Goal: Task Accomplishment & Management: Check status

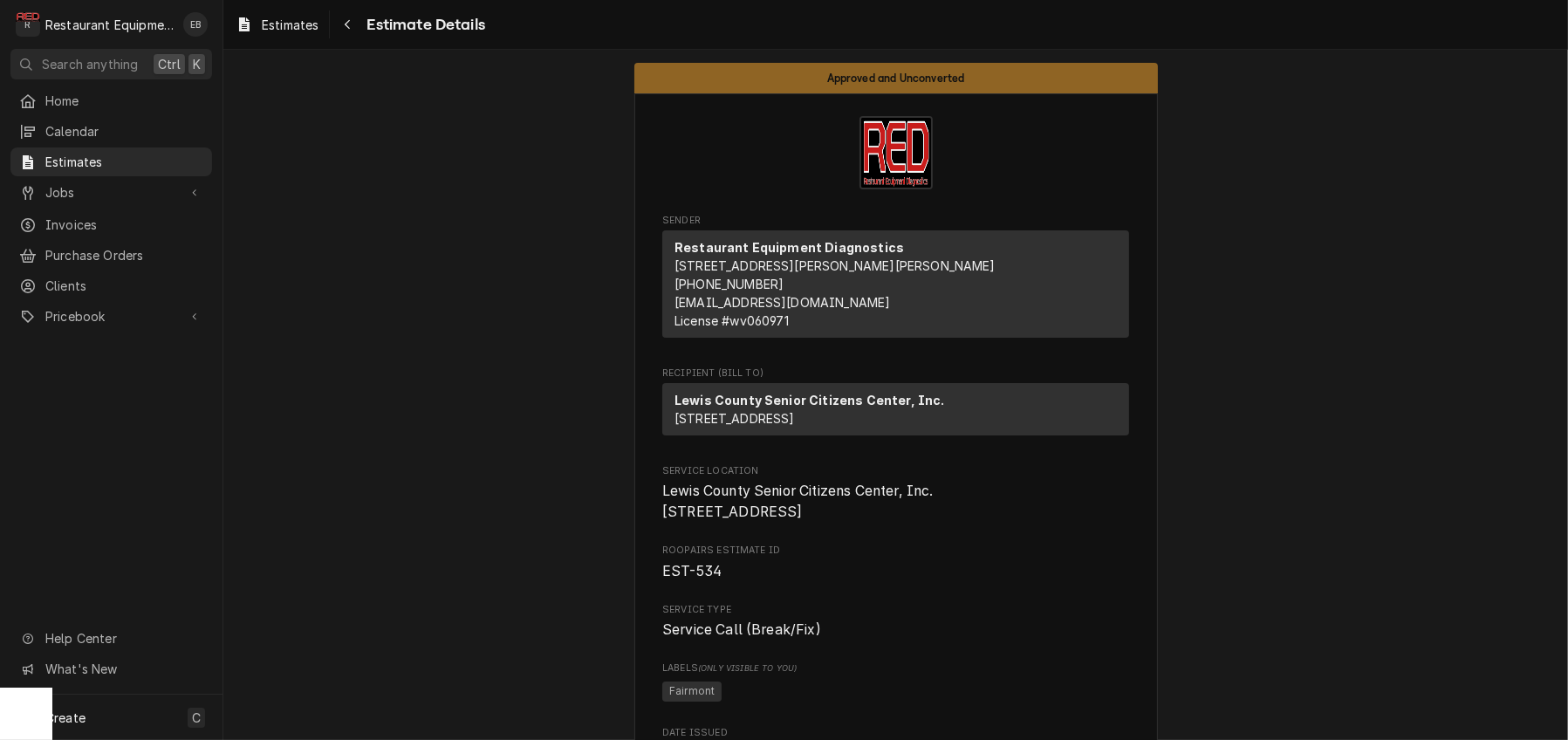
scroll to position [3082, 0]
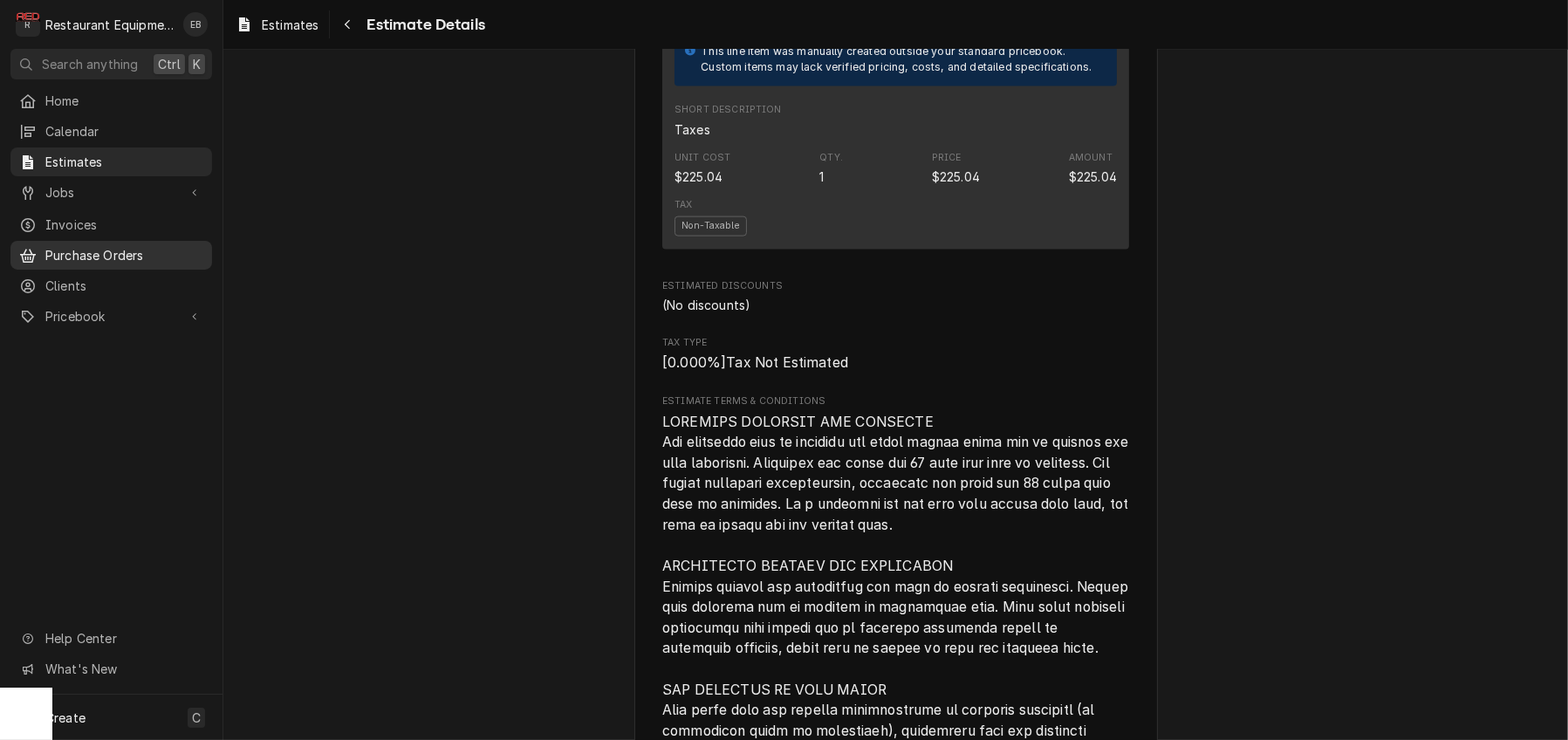
click at [122, 264] on span "Purchase Orders" at bounding box center [124, 255] width 158 height 19
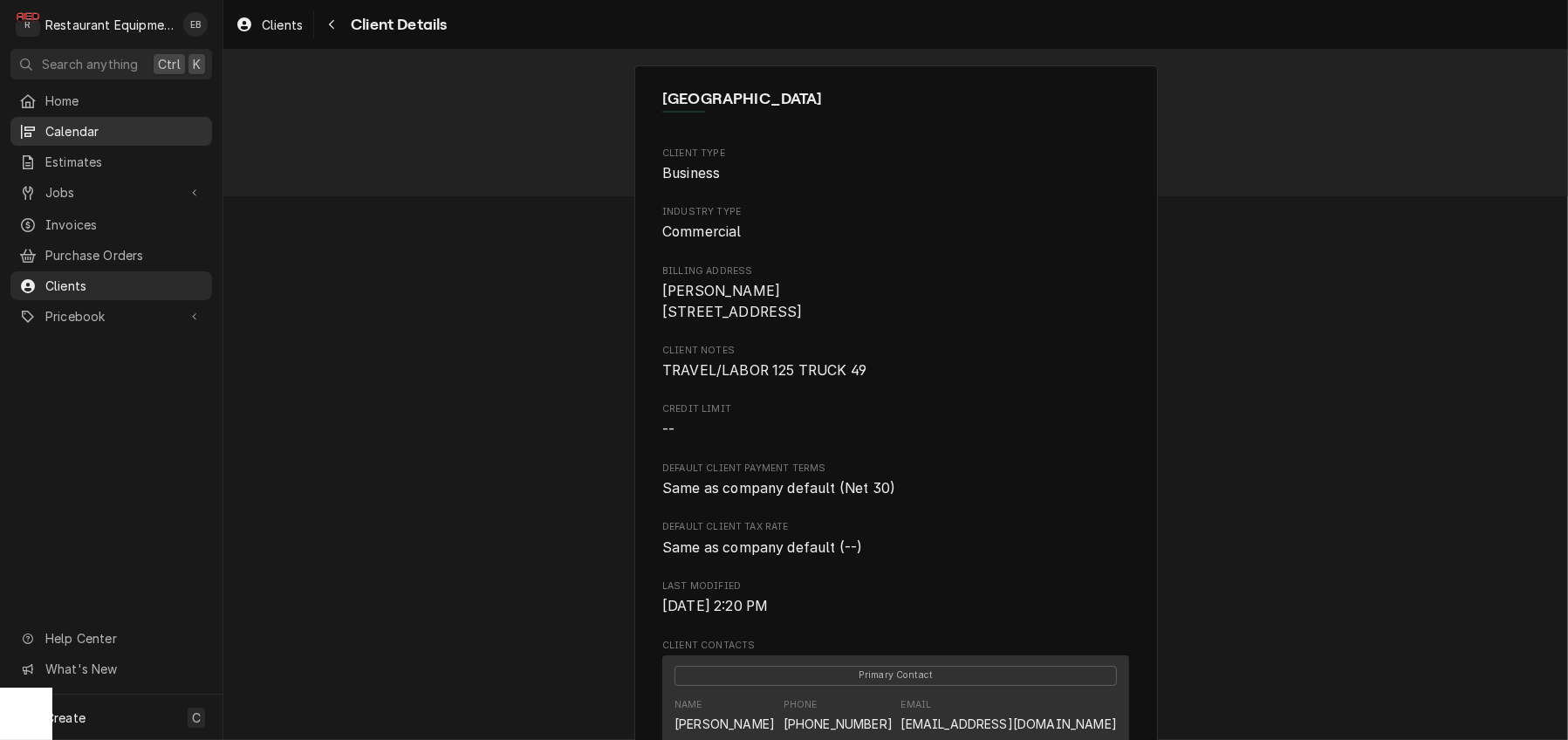
scroll to position [465, 0]
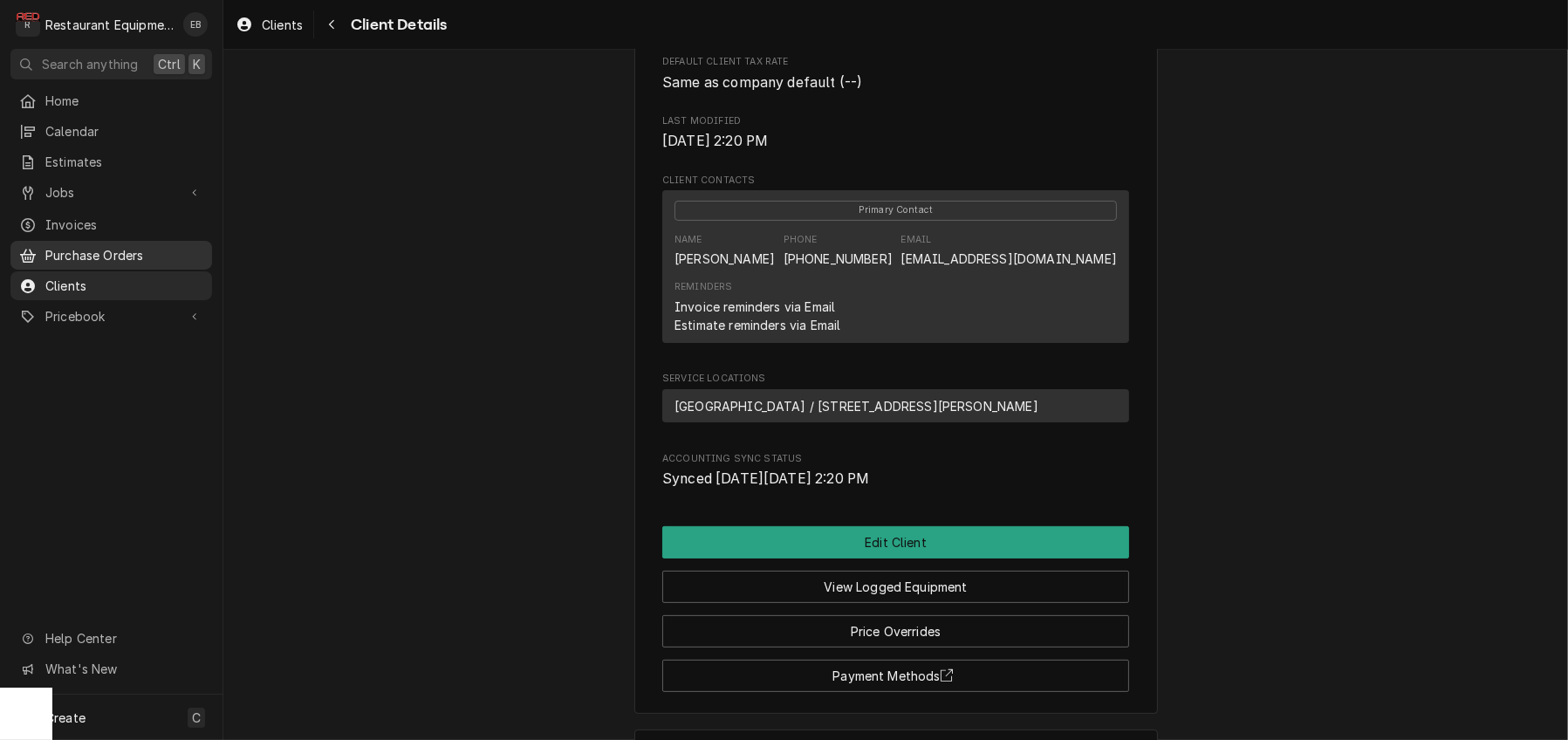
click at [119, 262] on span "Purchase Orders" at bounding box center [124, 255] width 158 height 19
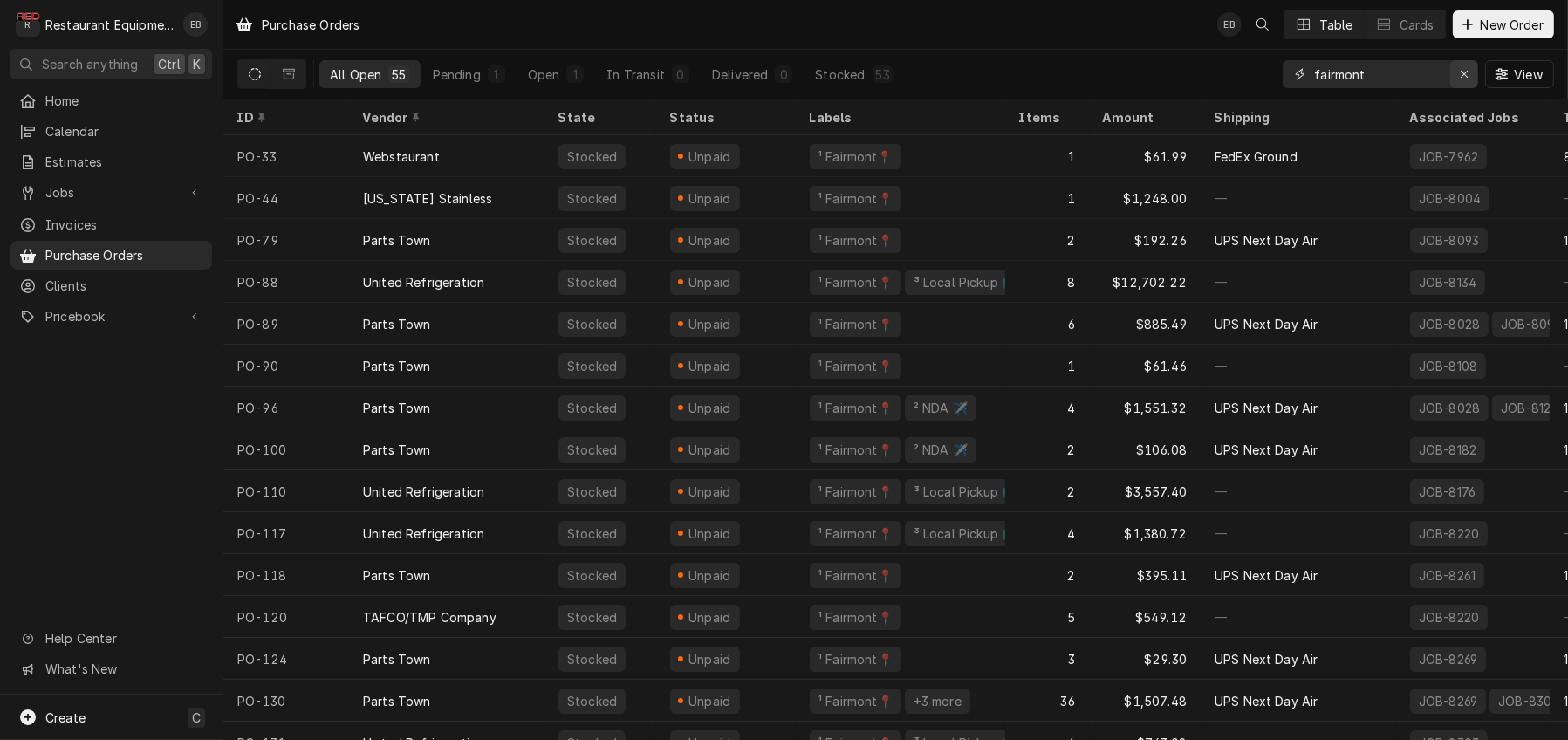
click at [1461, 78] on icon "Erase input" at bounding box center [1464, 73] width 7 height 7
click at [1404, 72] on input "Dynamic Content Wrapper" at bounding box center [1396, 74] width 164 height 28
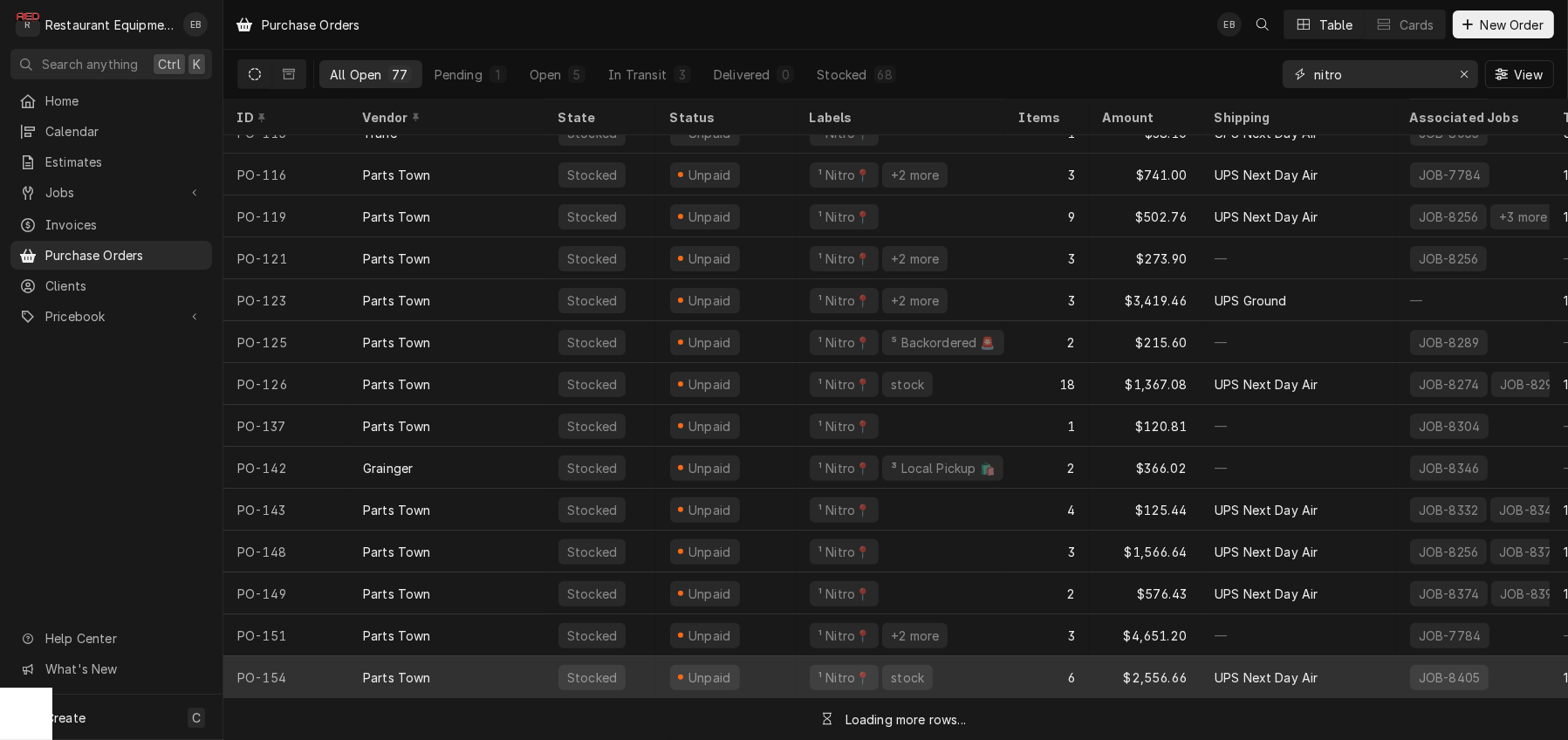
type input "nitro"
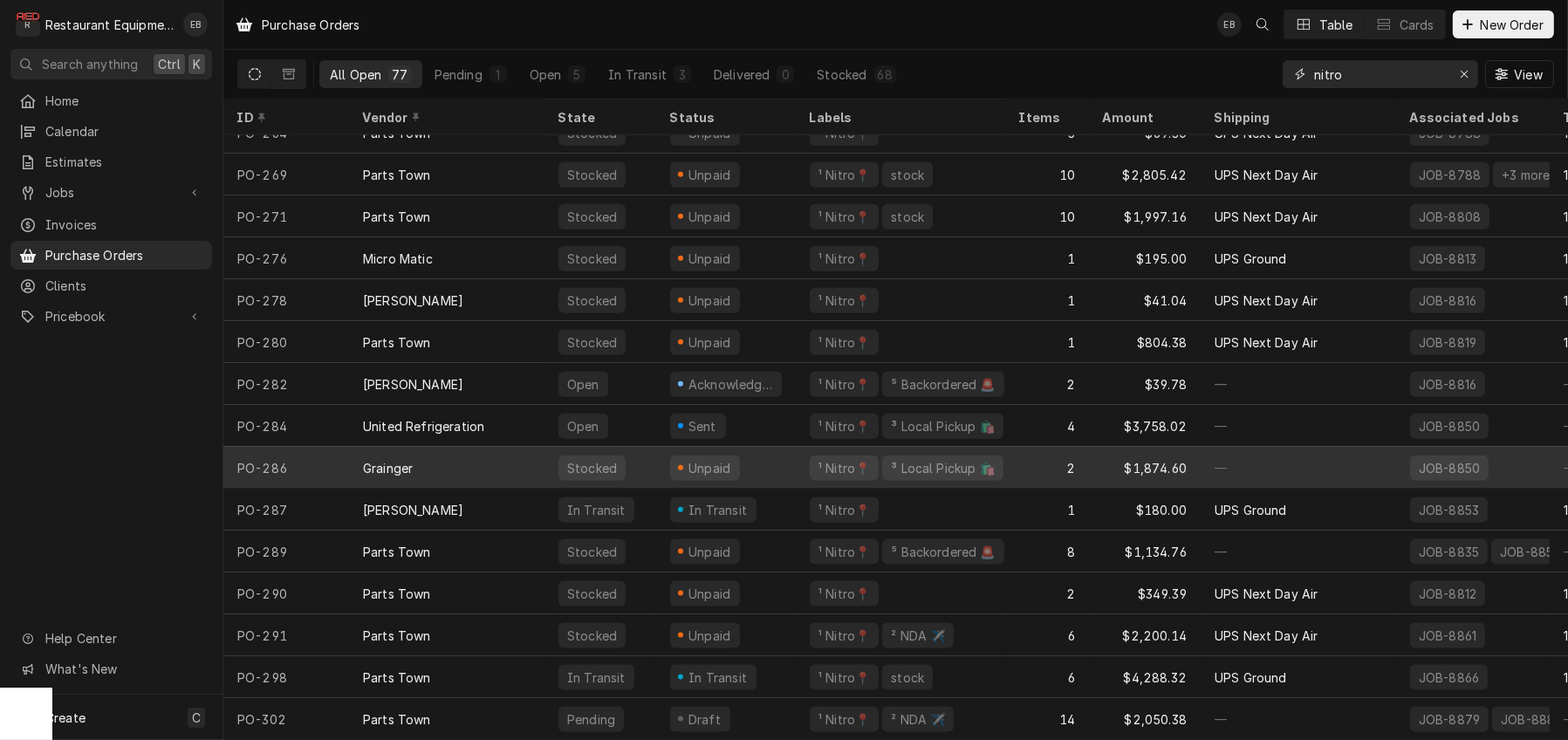
scroll to position [2635, 0]
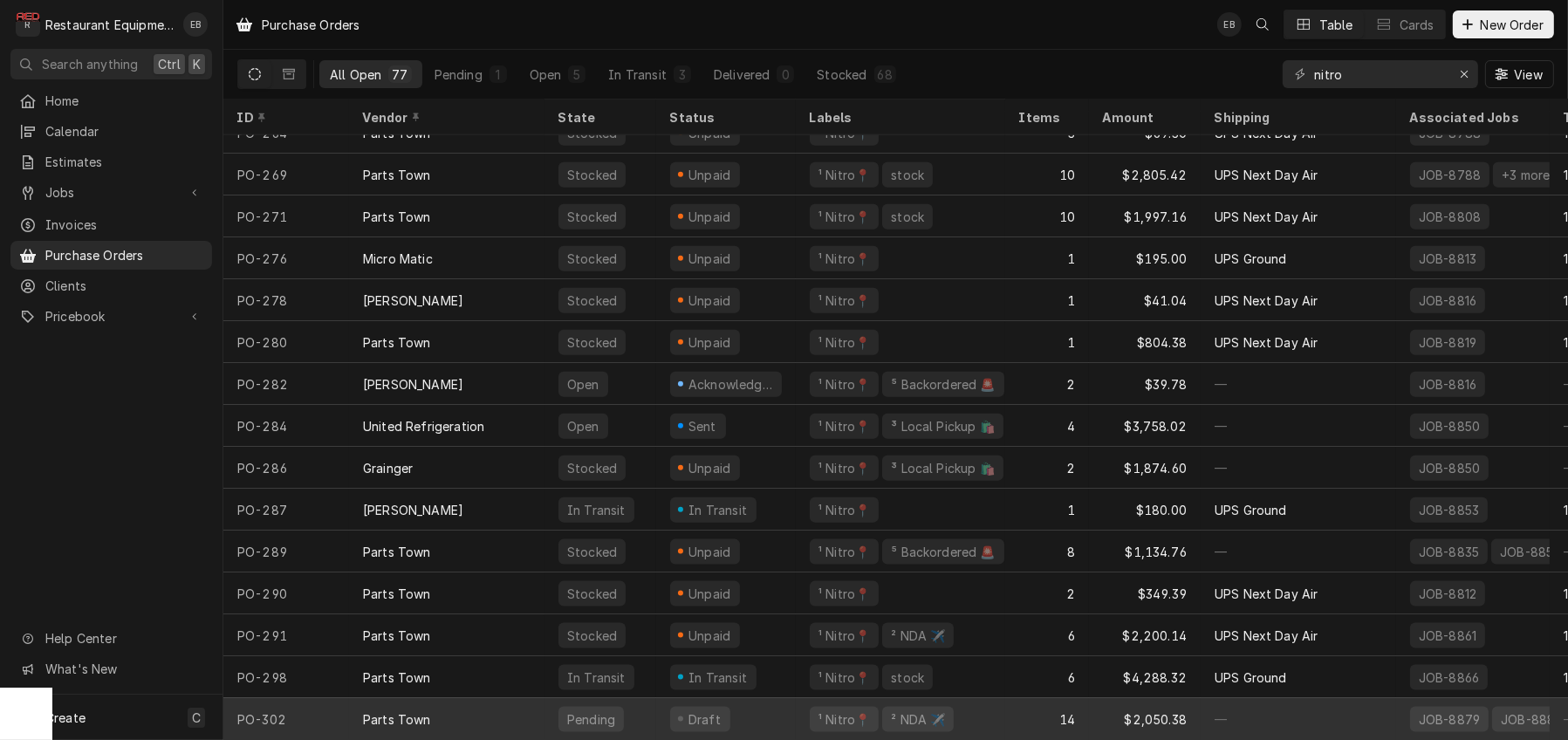
click at [796, 701] on div "Draft" at bounding box center [725, 718] width 140 height 42
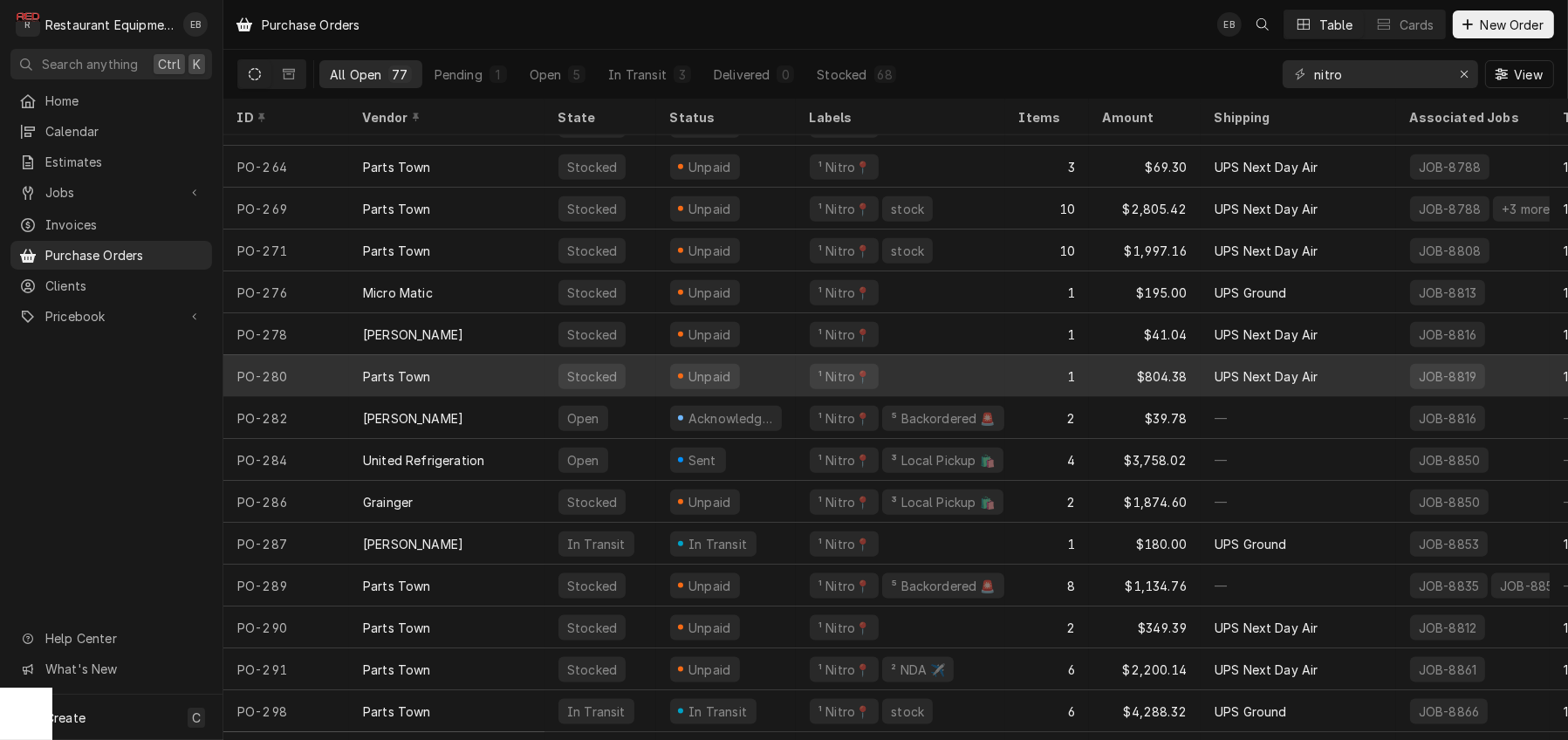
scroll to position [2635, 0]
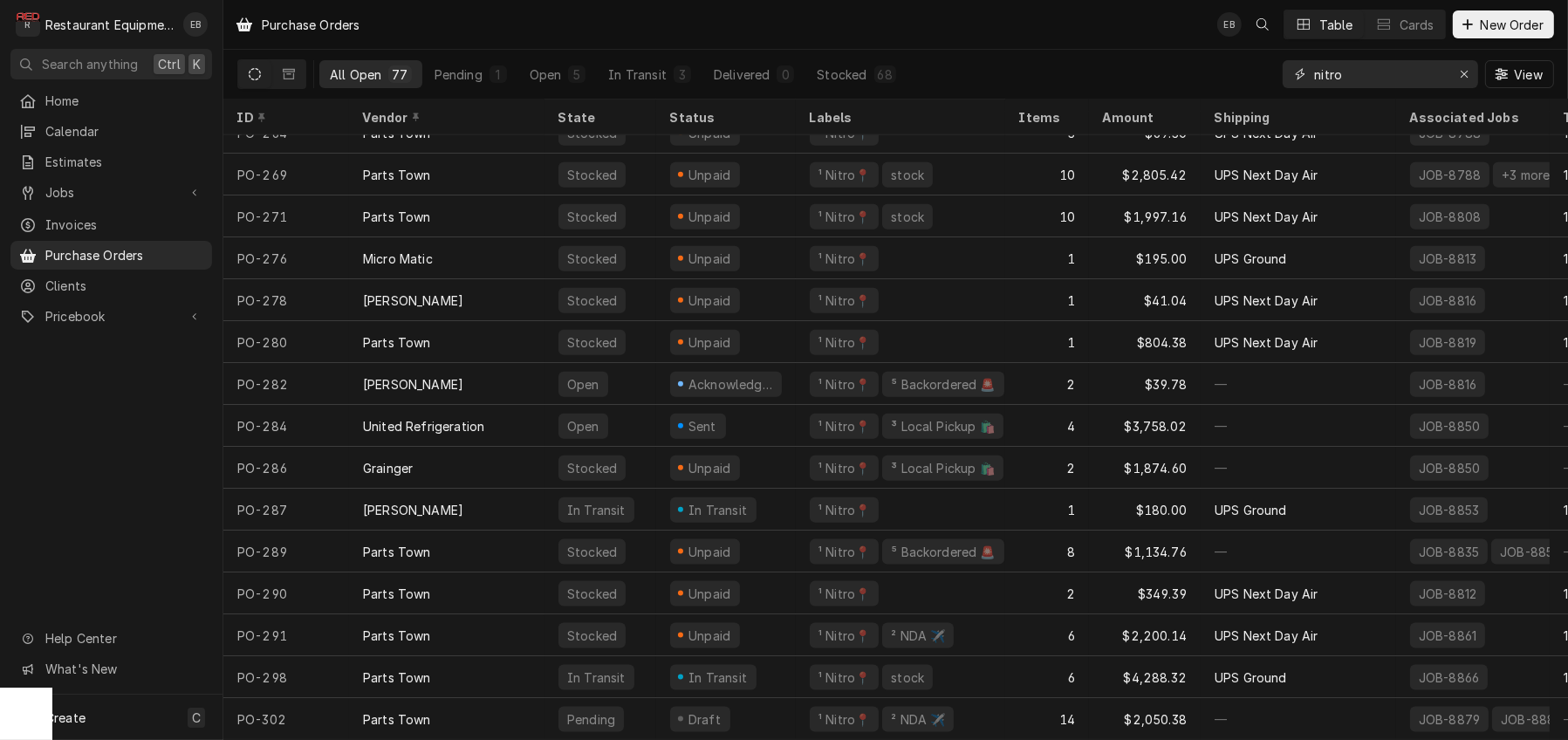
click at [1460, 78] on icon "Erase input" at bounding box center [1465, 74] width 9 height 12
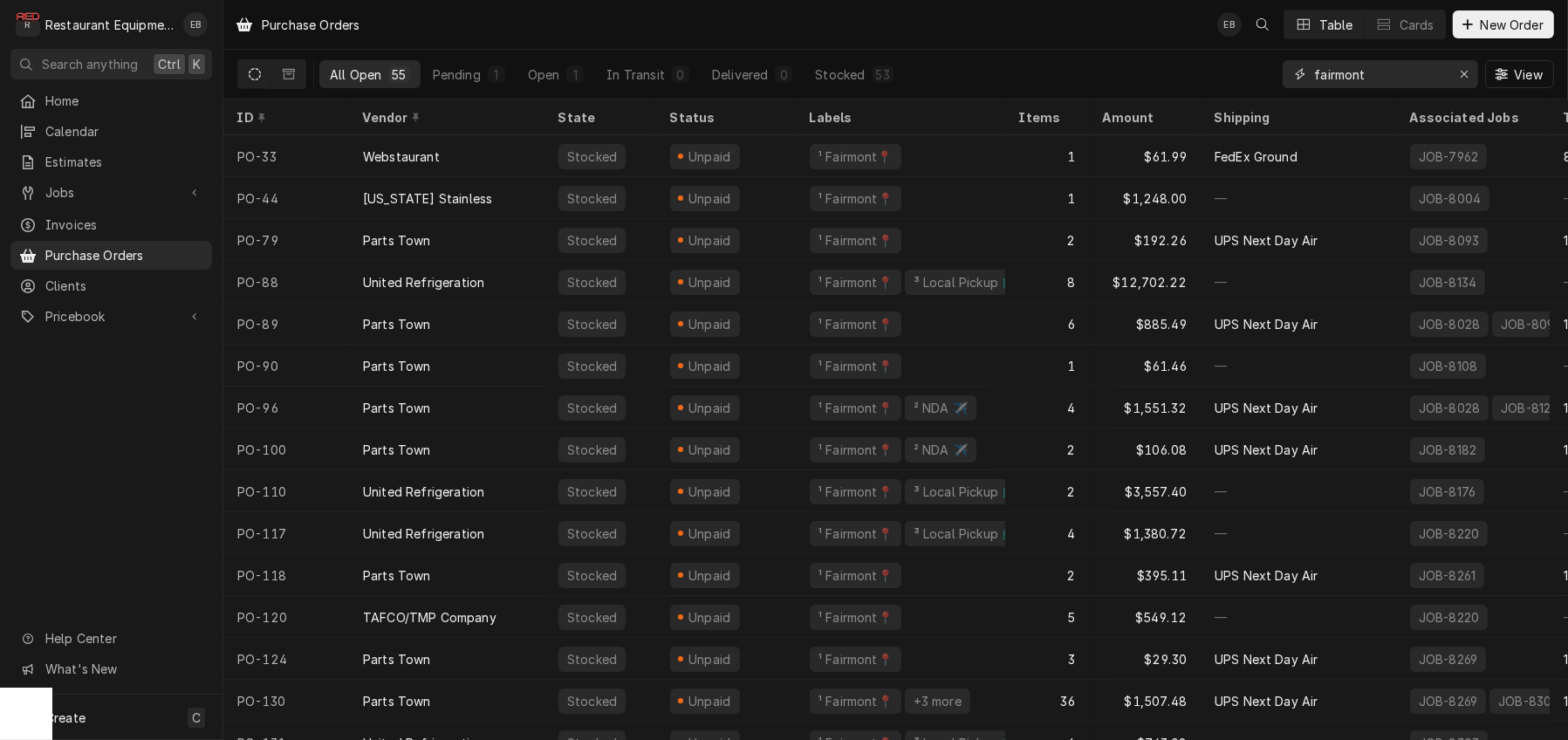
type input "fairmont"
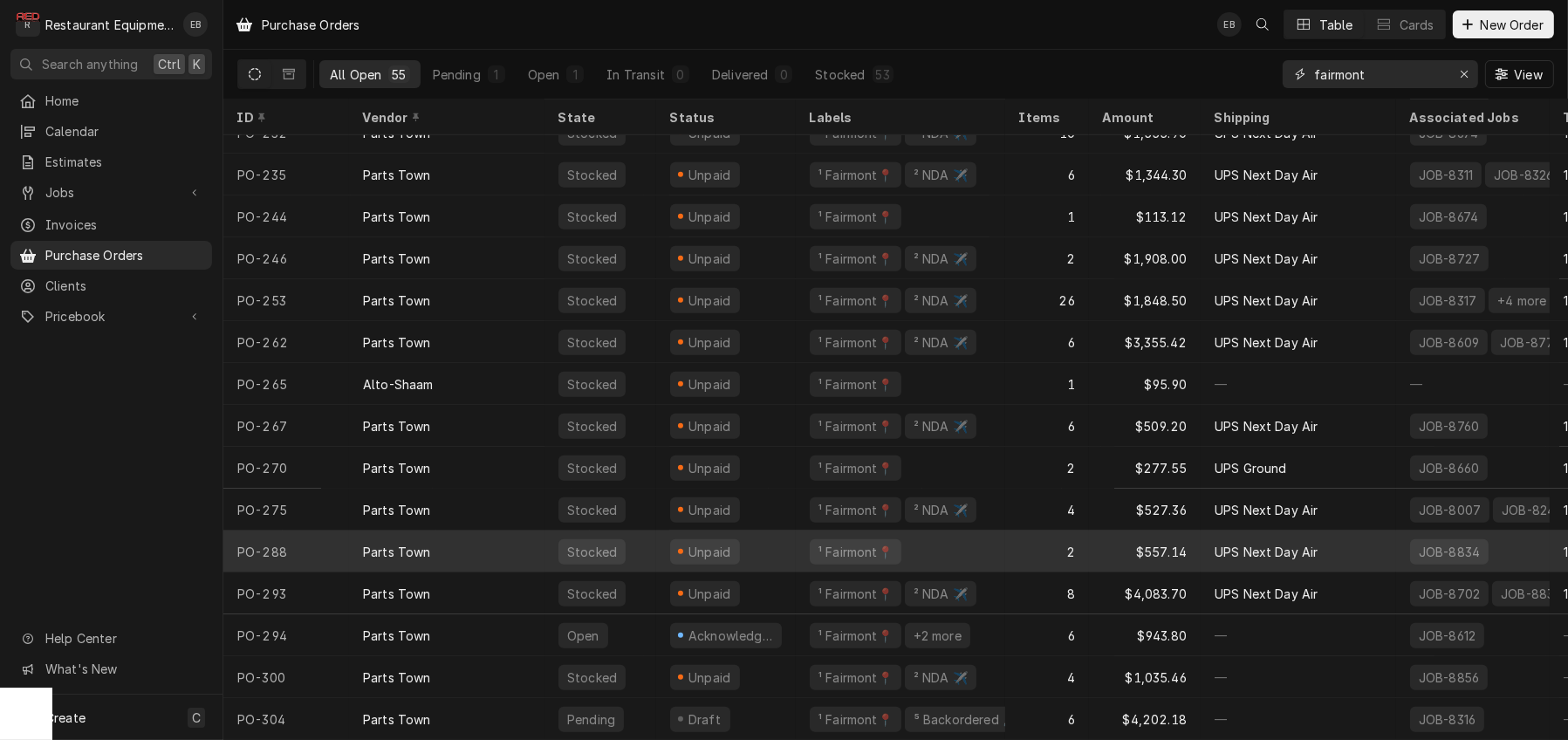
scroll to position [1714, 0]
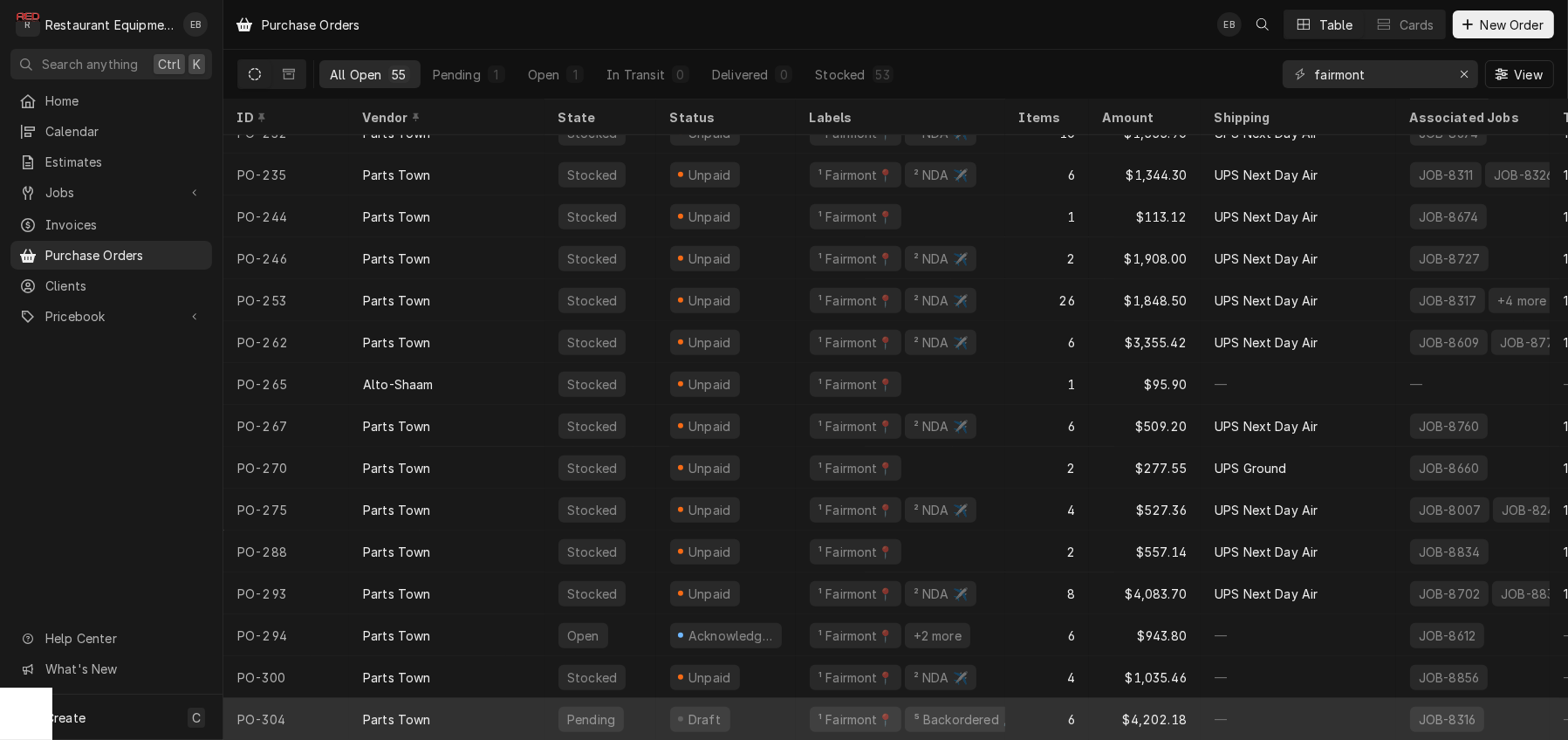
click at [785, 698] on div "Draft" at bounding box center [725, 718] width 140 height 42
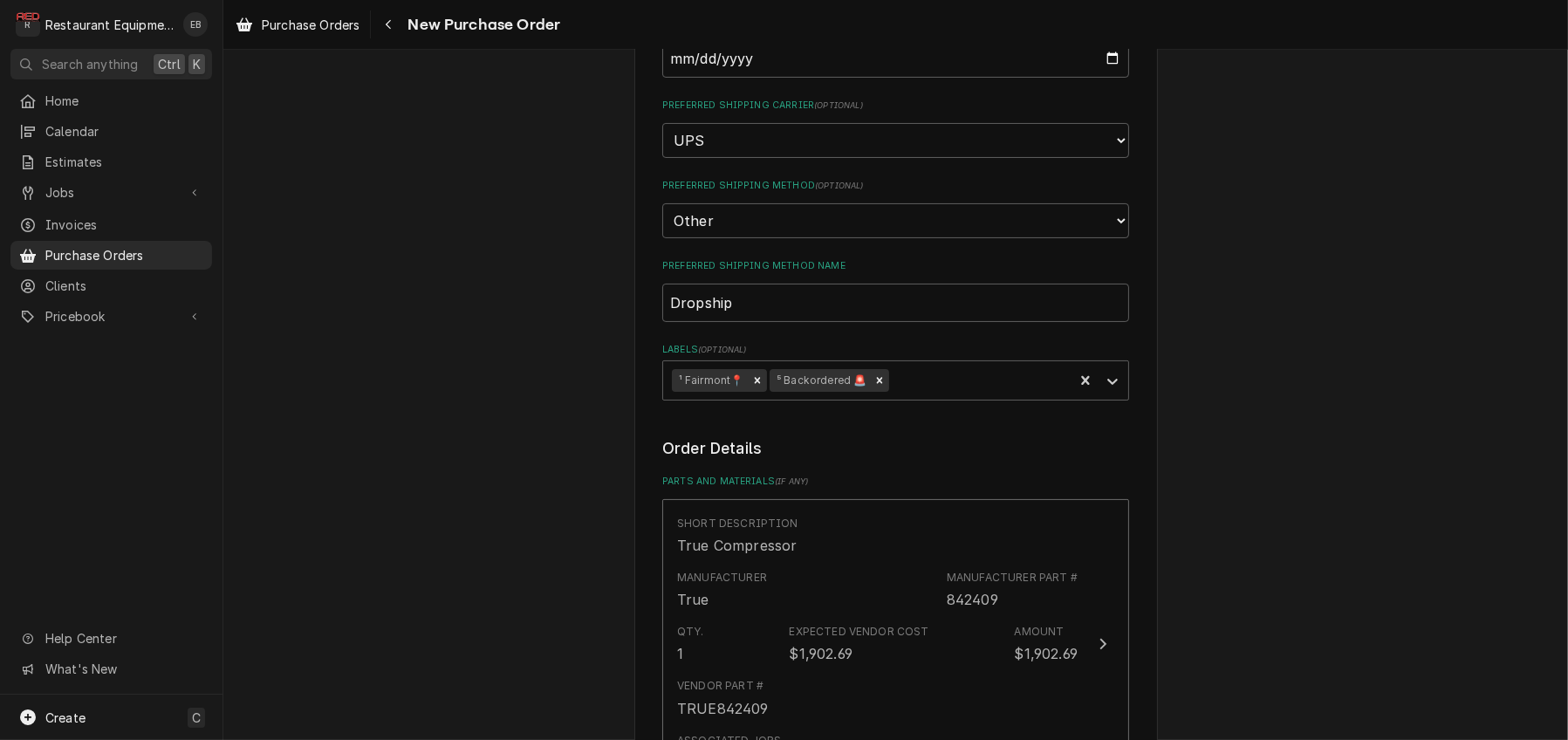
scroll to position [406, 0]
